Goal: Check status: Check status

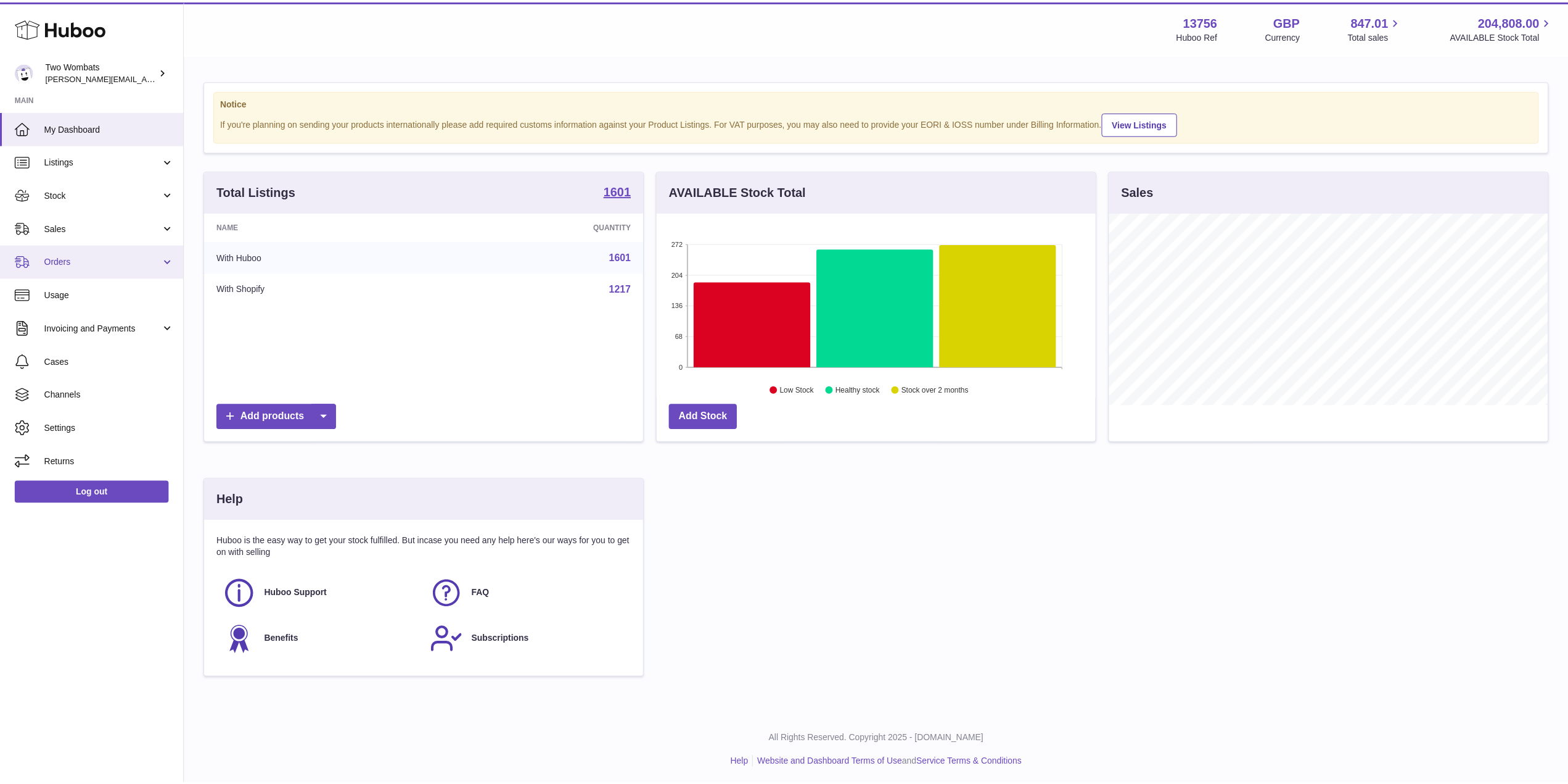
scroll to position [616835, 616198]
click at [168, 258] on link "Orders" at bounding box center [91, 261] width 184 height 33
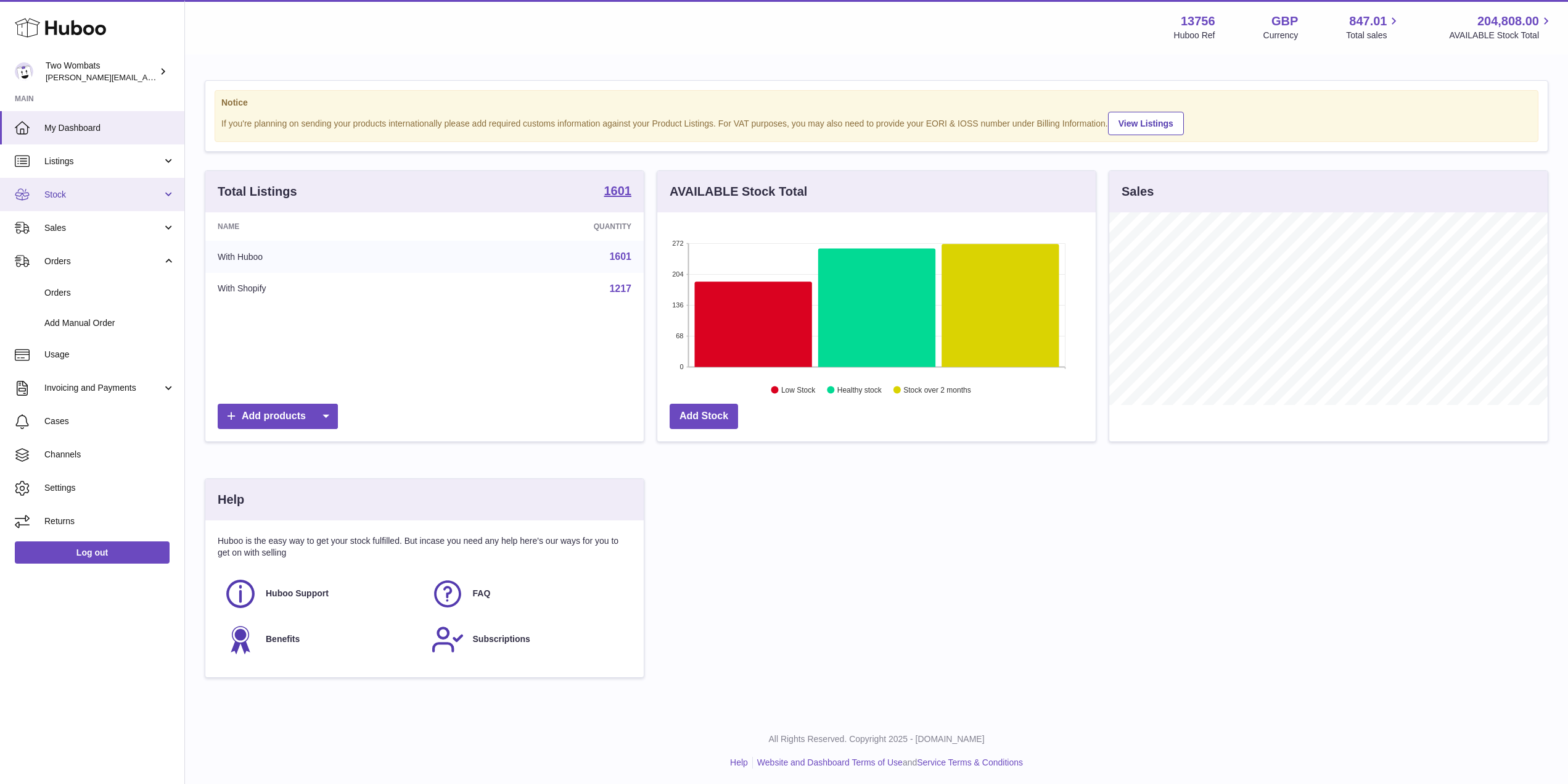
click at [158, 194] on span "Stock" at bounding box center [103, 195] width 117 height 12
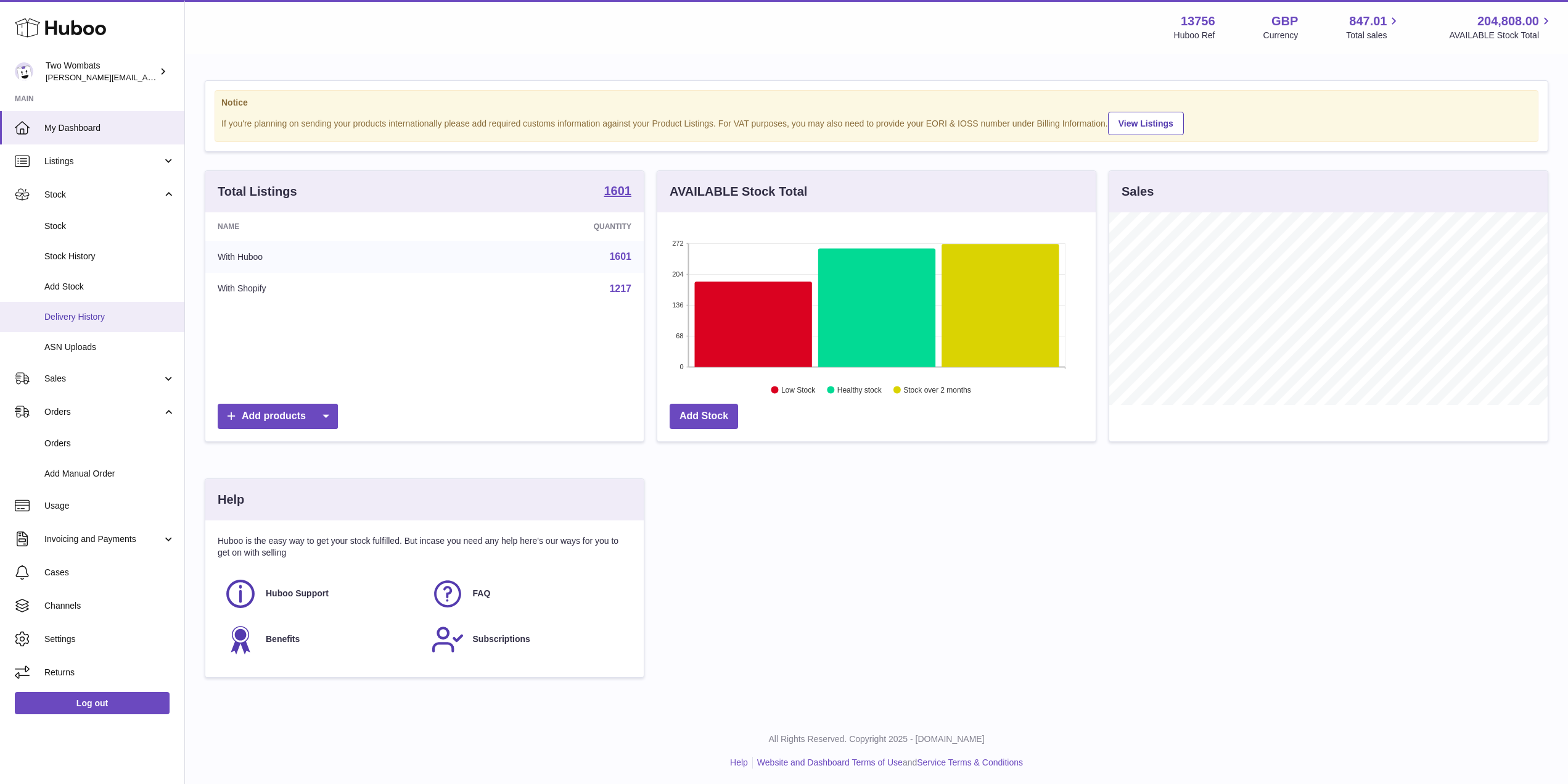
click at [101, 324] on link "Delivery History" at bounding box center [91, 316] width 184 height 30
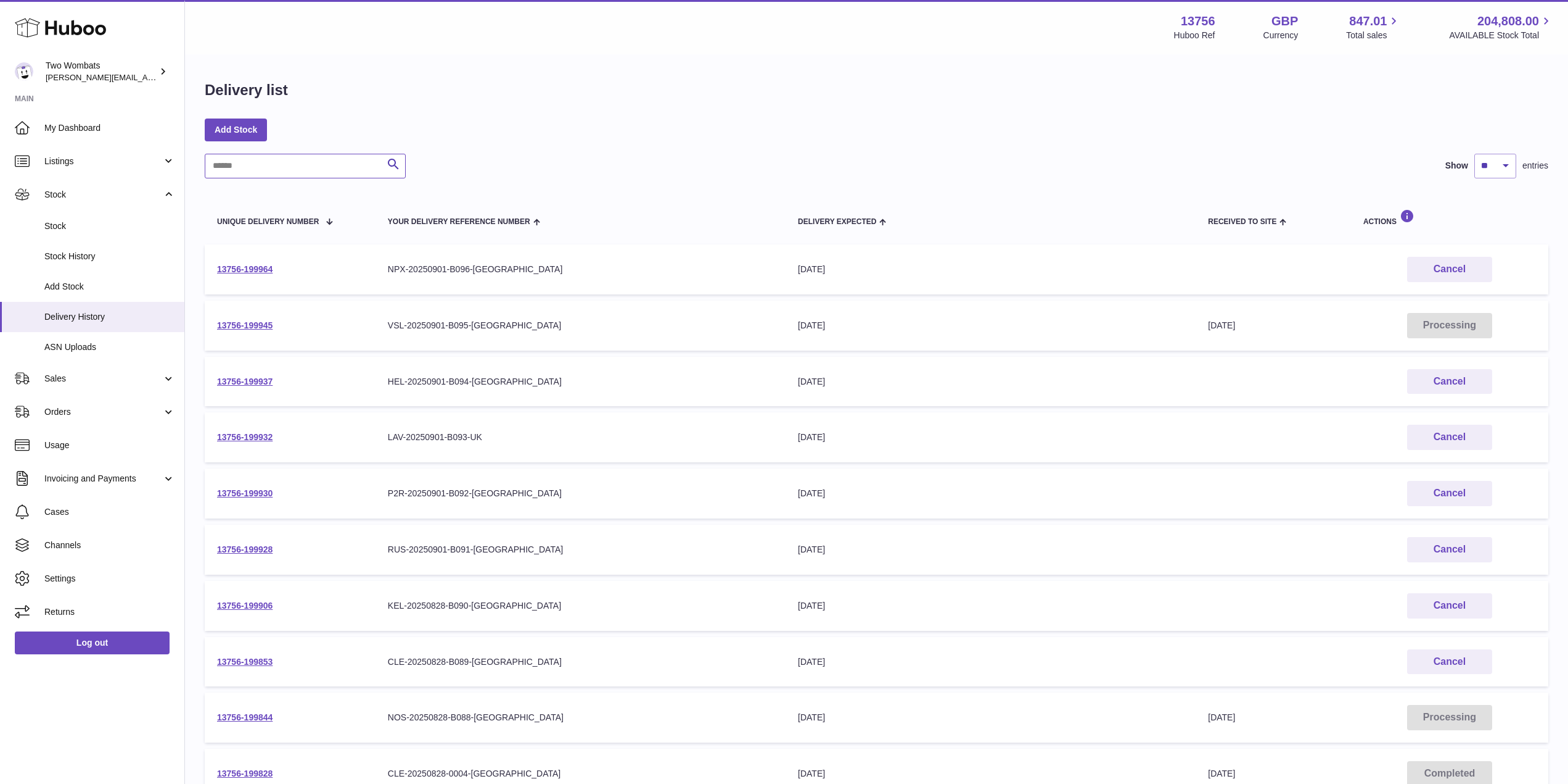
click at [263, 161] on input "text" at bounding box center [305, 165] width 201 height 25
paste input "**********"
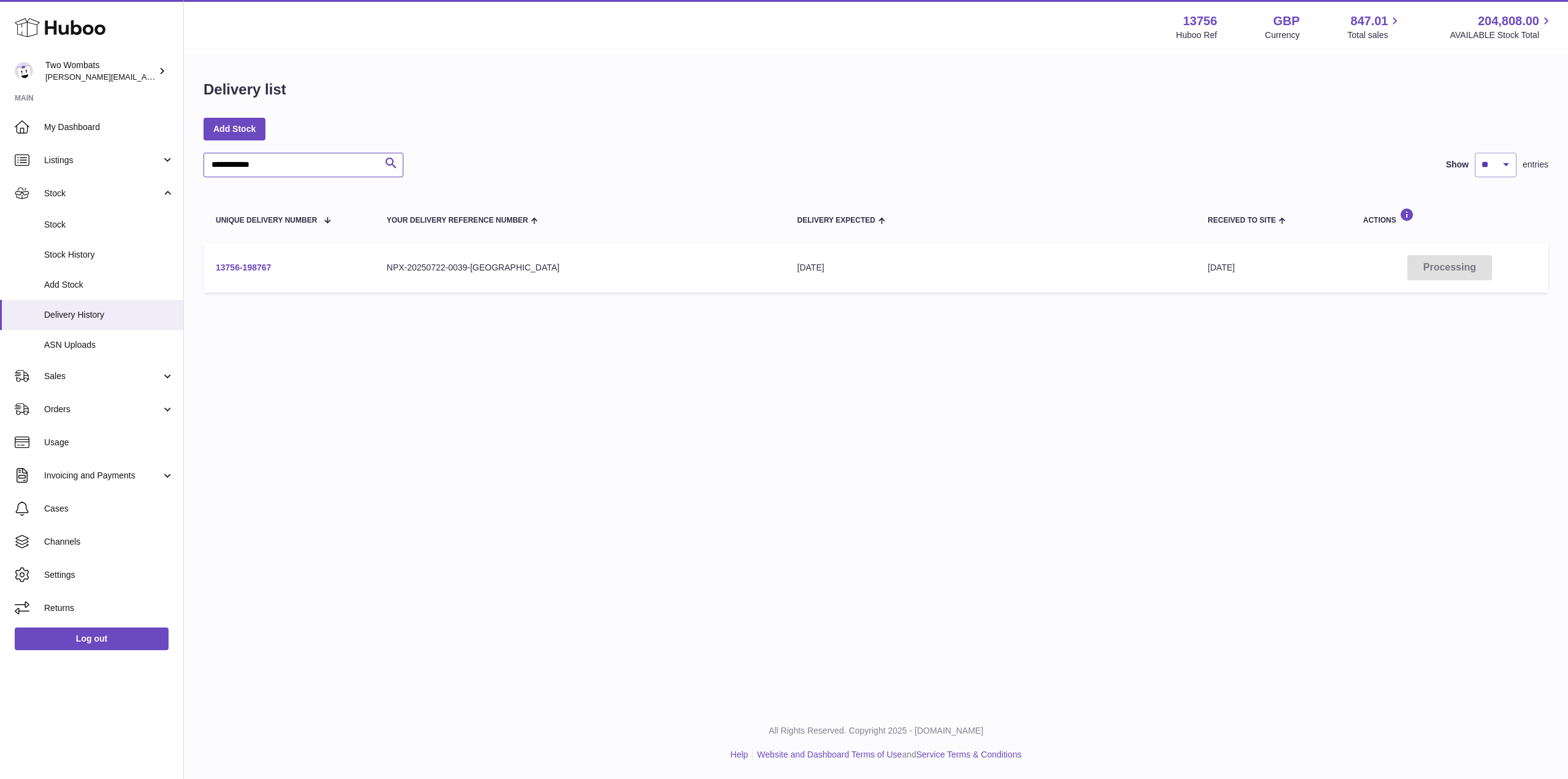
type input "**********"
click at [255, 265] on link "13756-198767" at bounding box center [243, 267] width 55 height 10
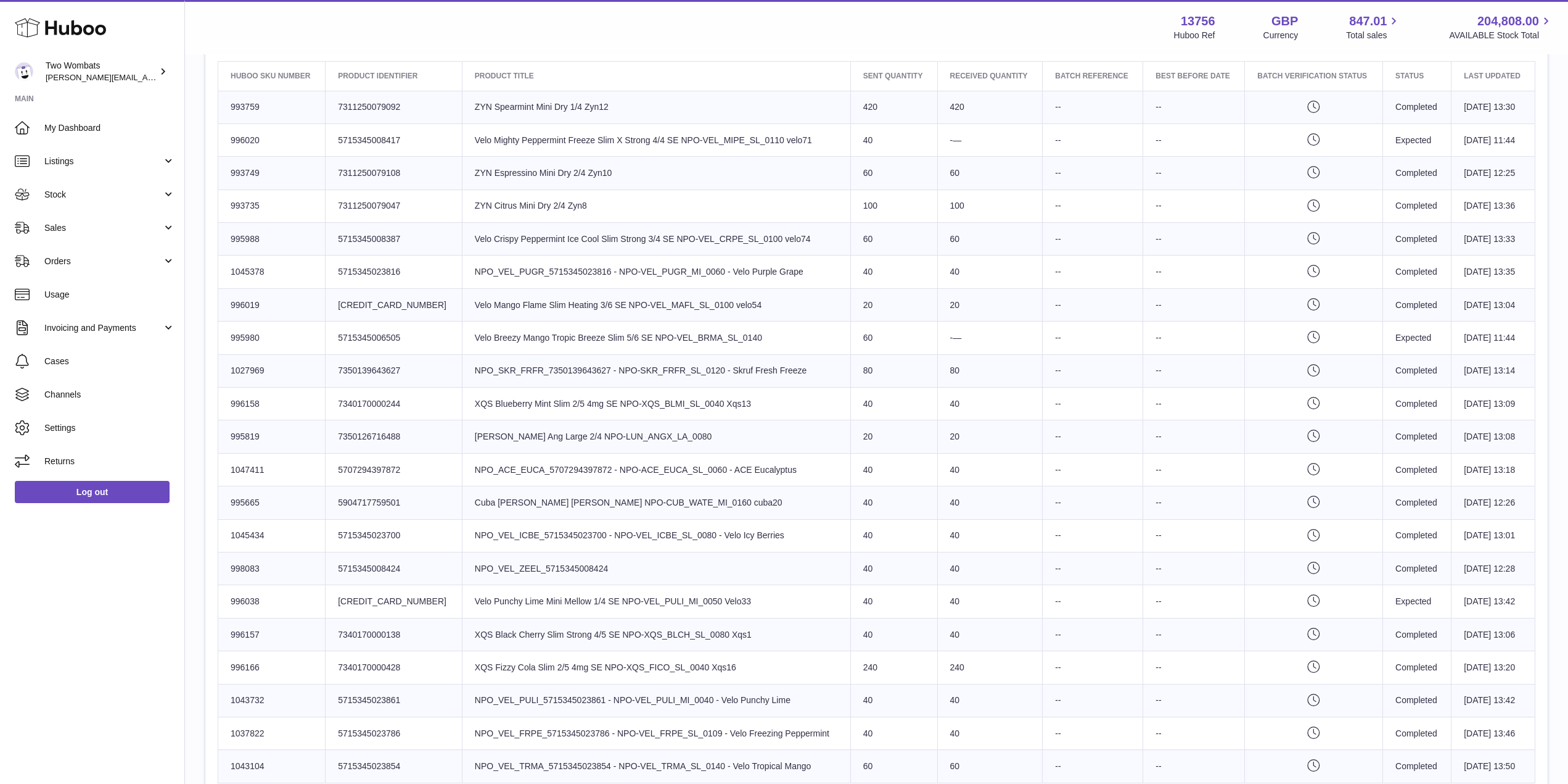
scroll to position [481, 0]
click at [499, 490] on td "Product title Cuba [PERSON_NAME] [PERSON_NAME] NPO-CUB_WATE_MI_0160 cuba20" at bounding box center [656, 501] width 389 height 33
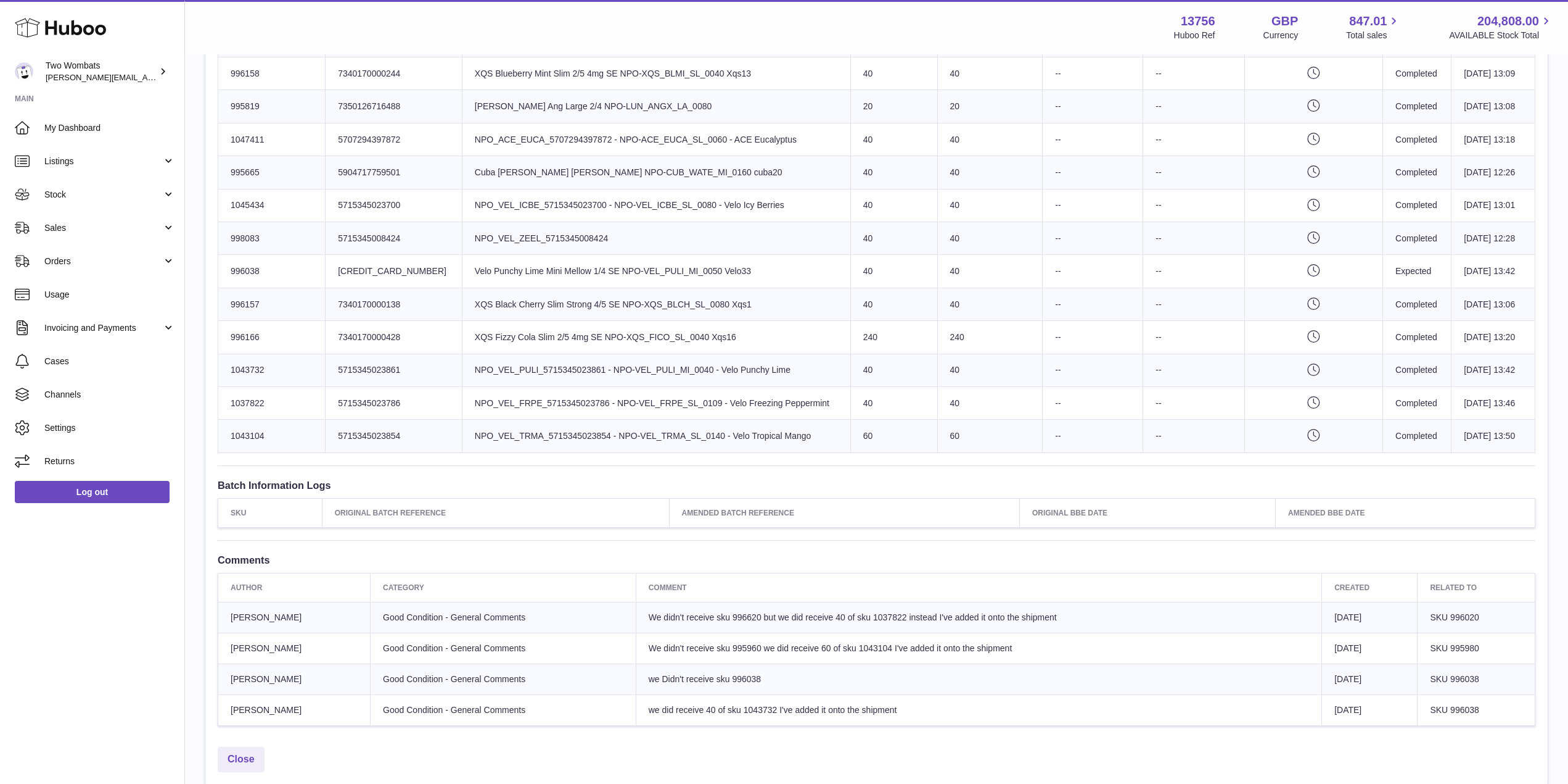
scroll to position [810, 0]
drag, startPoint x: 266, startPoint y: 276, endPoint x: 232, endPoint y: 276, distance: 34.0
click at [232, 276] on td "Huboo SKU Number 996038" at bounding box center [272, 272] width 107 height 33
click at [781, 680] on td "we Didn't receive sku 996038" at bounding box center [978, 680] width 686 height 31
drag, startPoint x: 670, startPoint y: 683, endPoint x: 611, endPoint y: 684, distance: 59.0
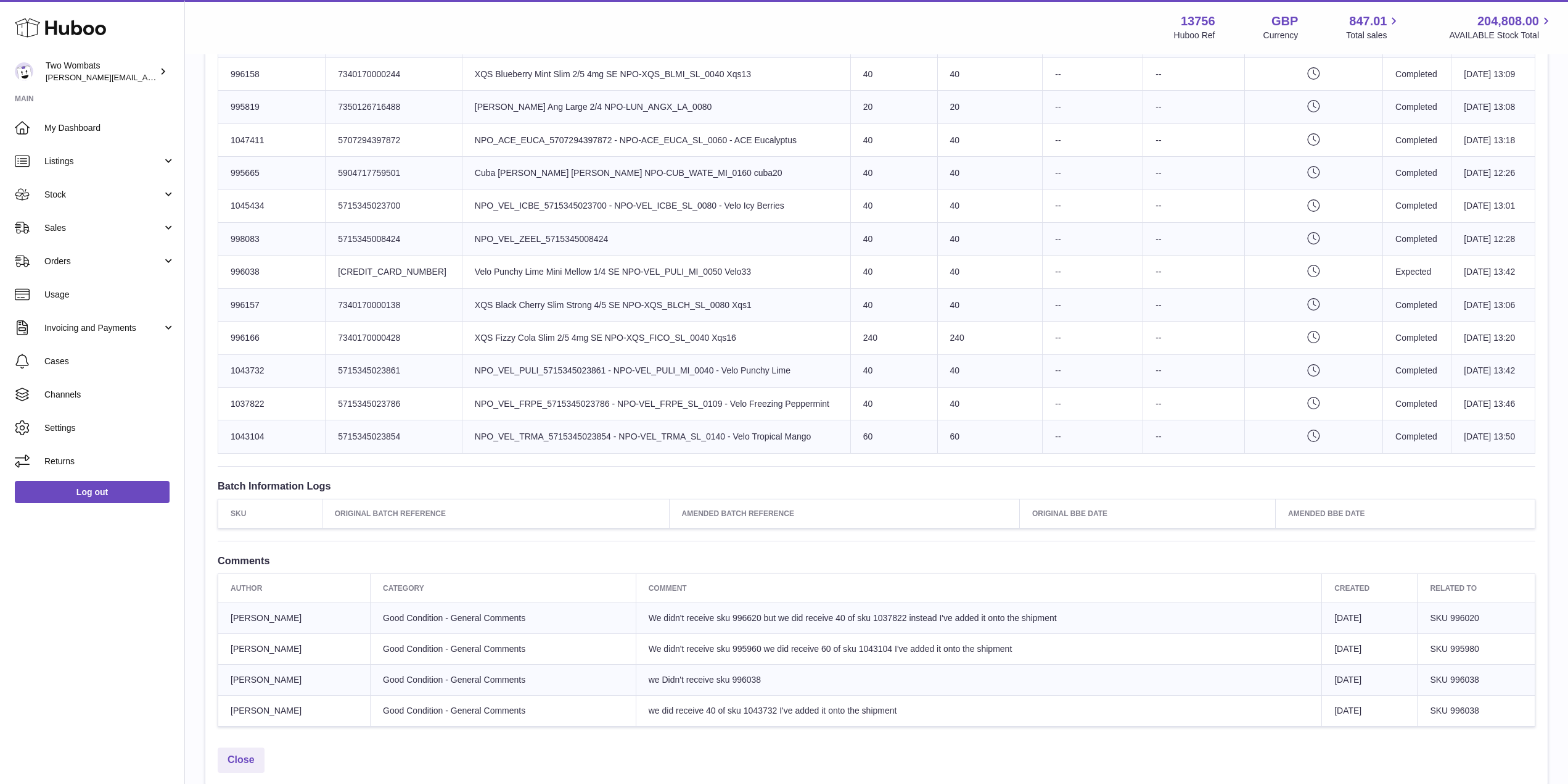
click at [611, 684] on tr "[PERSON_NAME] Good Condition - General Comments we Didn't receive sku 996038 [D…" at bounding box center [877, 680] width 1317 height 31
click at [568, 681] on td "Good Condition - General Comments" at bounding box center [503, 680] width 265 height 31
